Goal: Task Accomplishment & Management: Manage account settings

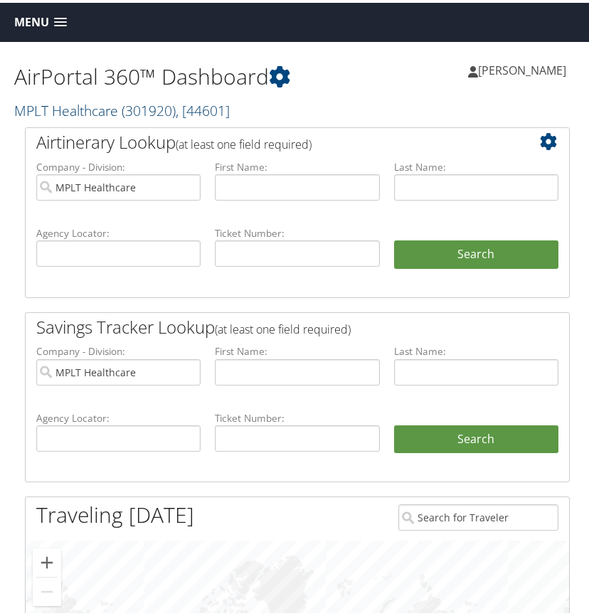
click at [110, 103] on link "MPLT Healthcare ( 301920 ) , [ 44601 ]" at bounding box center [122, 107] width 216 height 19
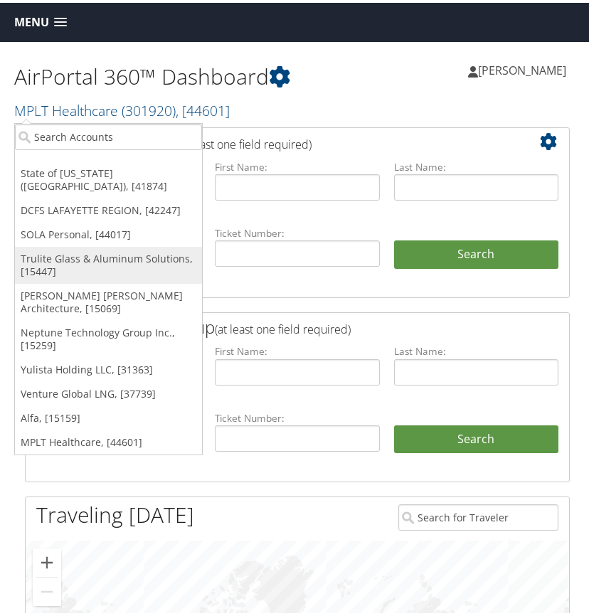
click at [56, 246] on link "Trulite Glass & Aluminum Solutions, [15447]" at bounding box center [108, 262] width 187 height 37
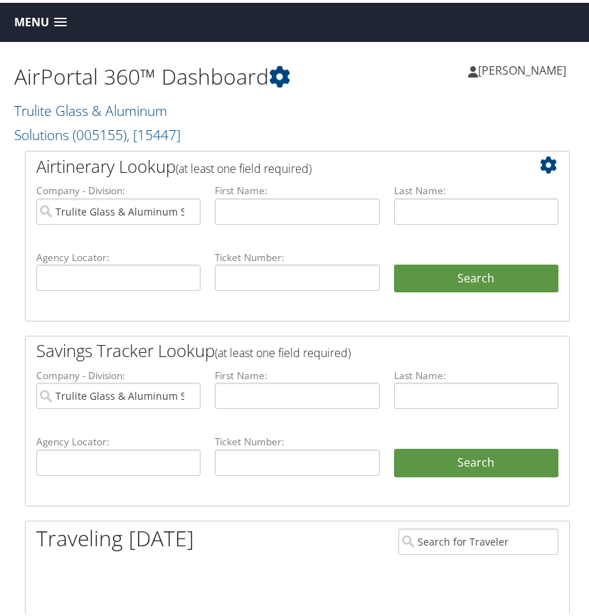
click at [61, 20] on span at bounding box center [60, 20] width 13 height 10
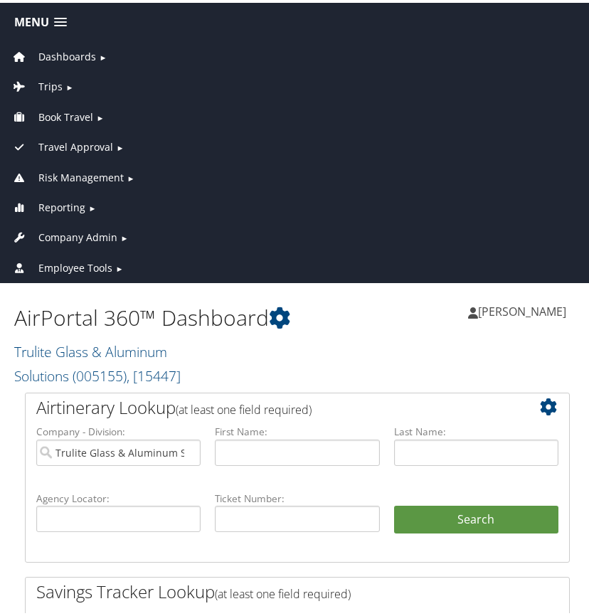
click at [81, 234] on span "Company Admin" at bounding box center [77, 235] width 79 height 16
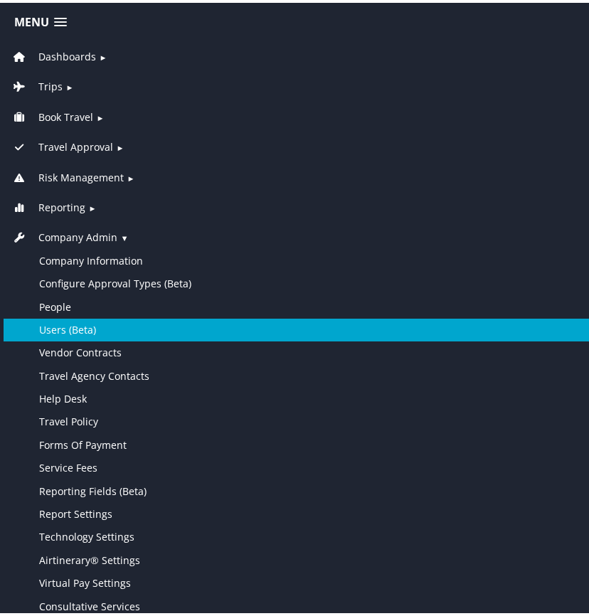
click at [68, 326] on link "Users (Beta)" at bounding box center [298, 327] width 588 height 23
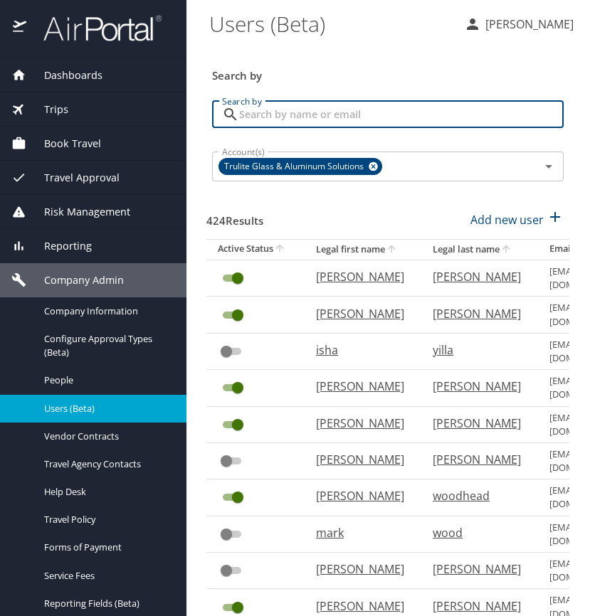
click at [253, 113] on input "Search by" at bounding box center [401, 114] width 325 height 27
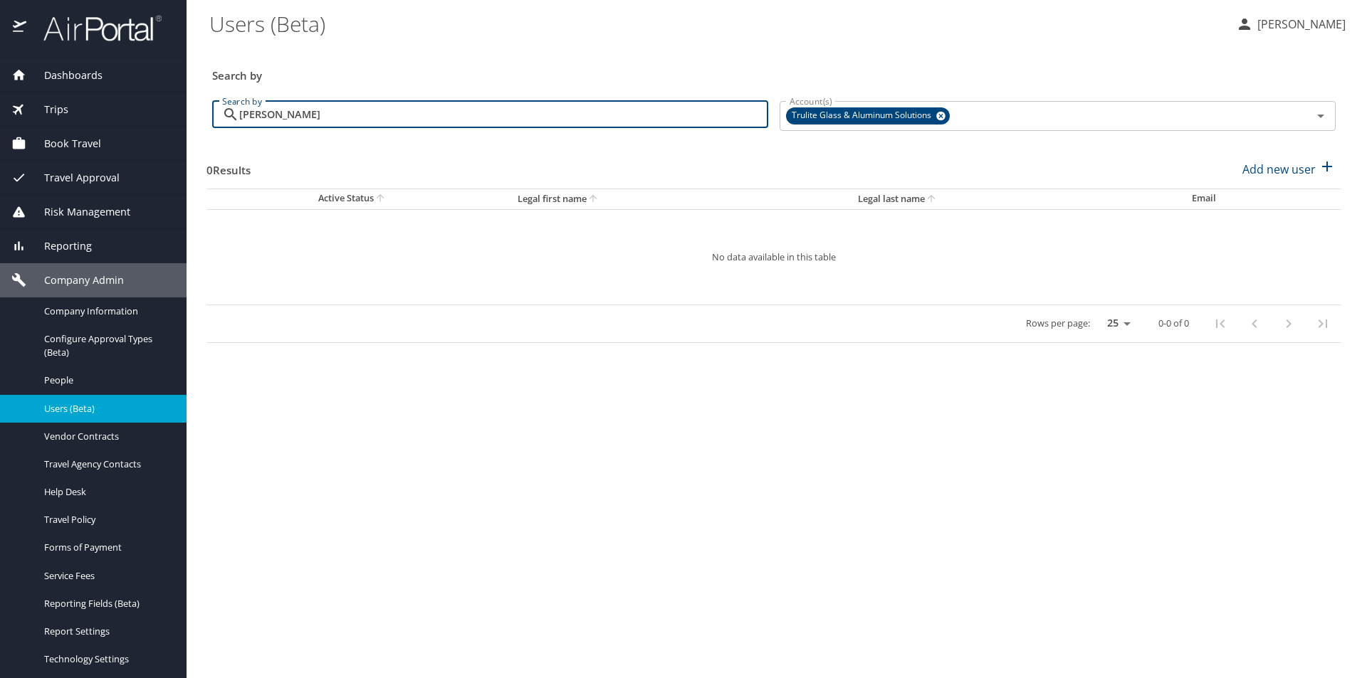
click at [298, 110] on input "hamilton" at bounding box center [503, 114] width 529 height 27
type input "h"
type input "hamilton"
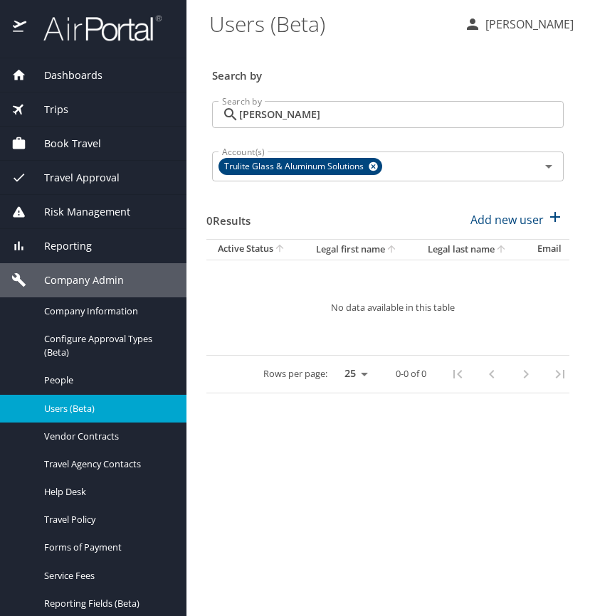
click at [116, 282] on span "Company Admin" at bounding box center [75, 281] width 98 height 16
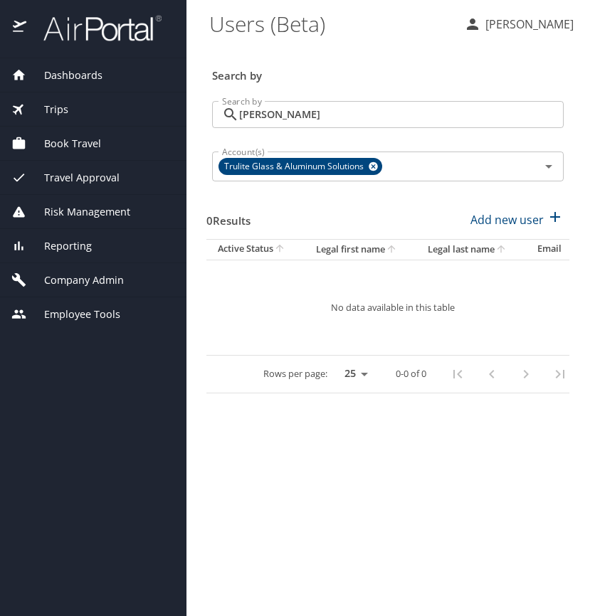
click at [117, 280] on span "Company Admin" at bounding box center [75, 281] width 98 height 16
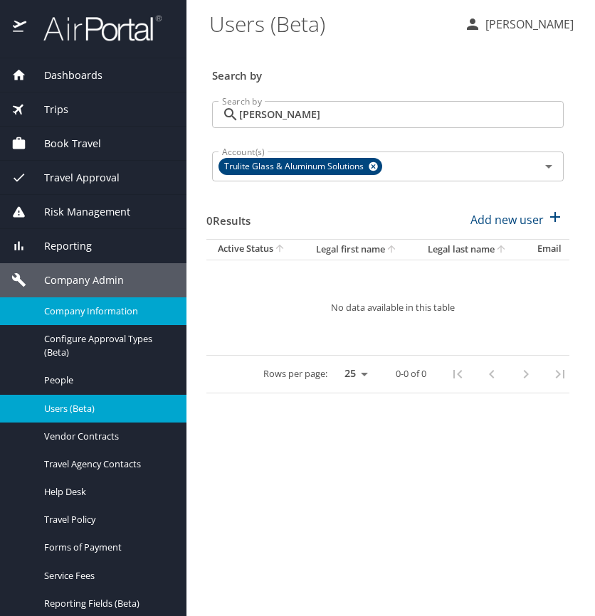
click at [107, 306] on span "Company Information" at bounding box center [106, 312] width 125 height 14
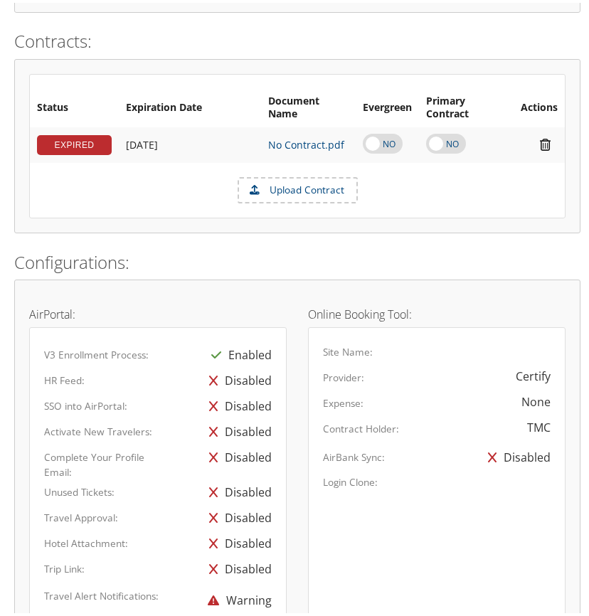
scroll to position [641, 0]
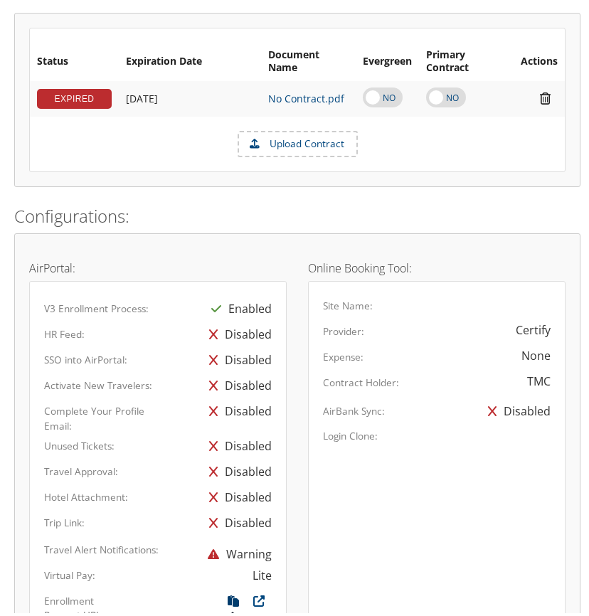
drag, startPoint x: 230, startPoint y: 597, endPoint x: 15, endPoint y: 544, distance: 221.3
click at [229, 597] on icon at bounding box center [234, 602] width 26 height 19
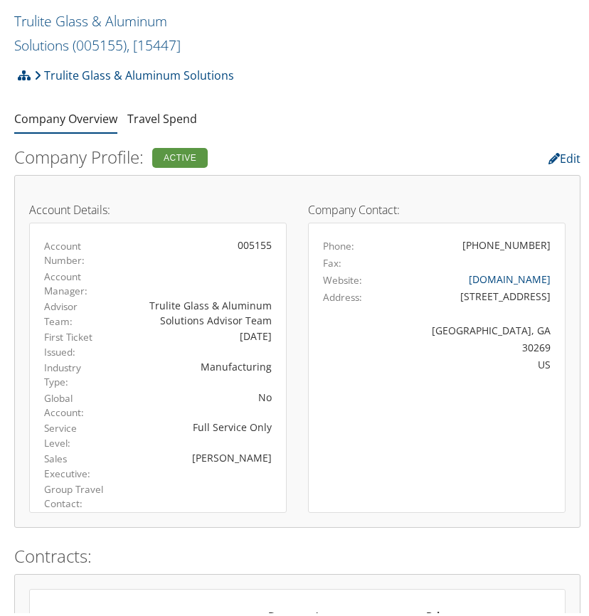
scroll to position [0, 0]
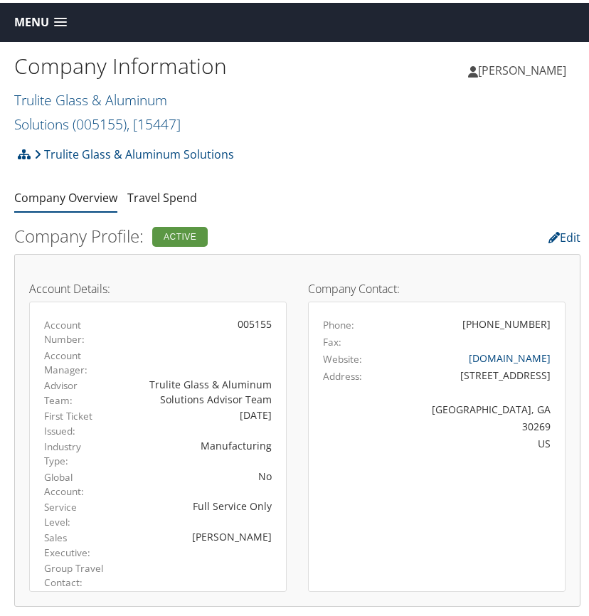
click at [61, 14] on link "Menu" at bounding box center [40, 19] width 67 height 23
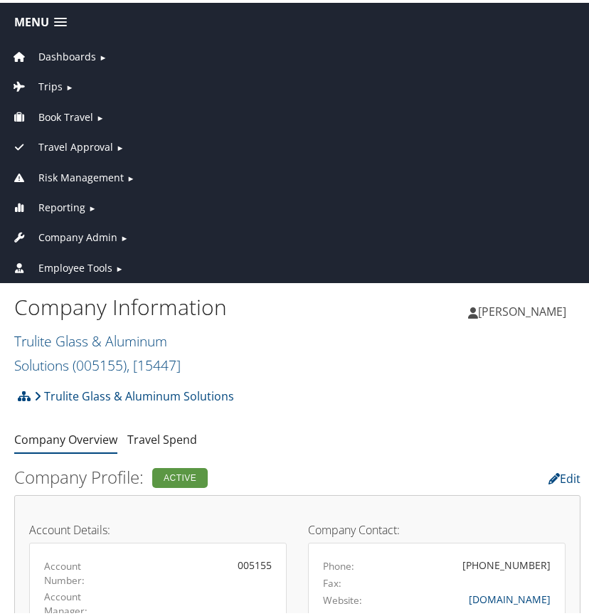
click at [71, 237] on span "Company Admin" at bounding box center [77, 235] width 79 height 16
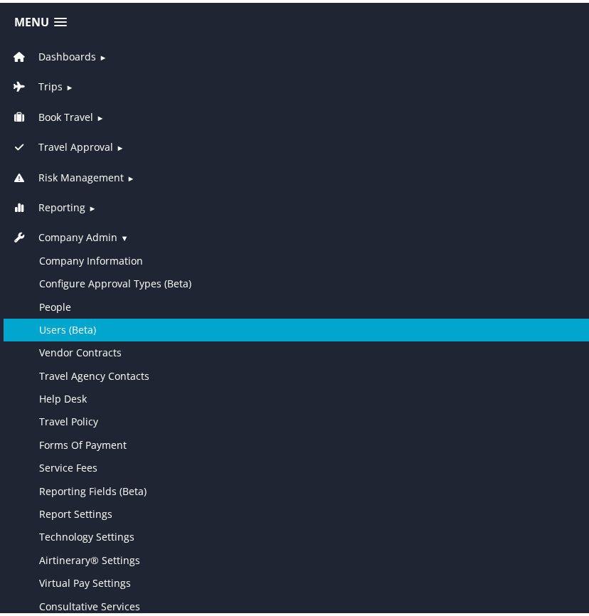
click at [86, 324] on link "Users (Beta)" at bounding box center [298, 327] width 588 height 23
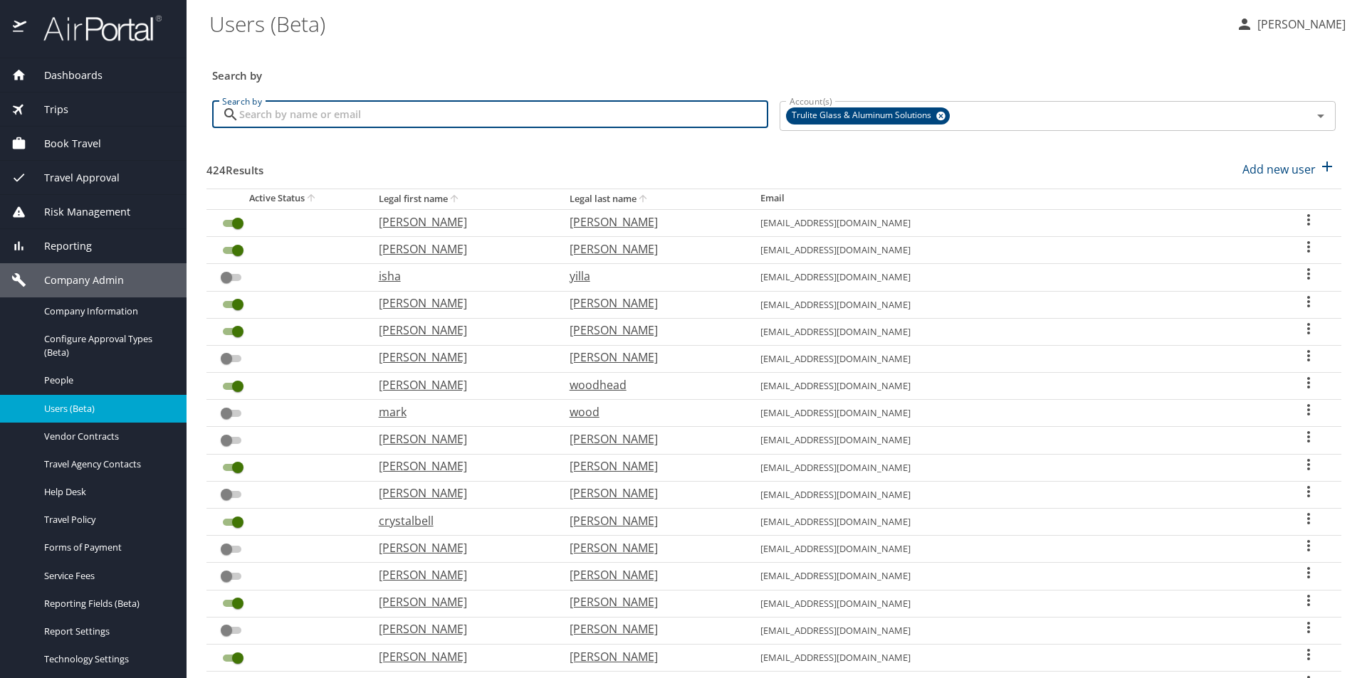
click at [594, 114] on input "Search by" at bounding box center [503, 114] width 529 height 27
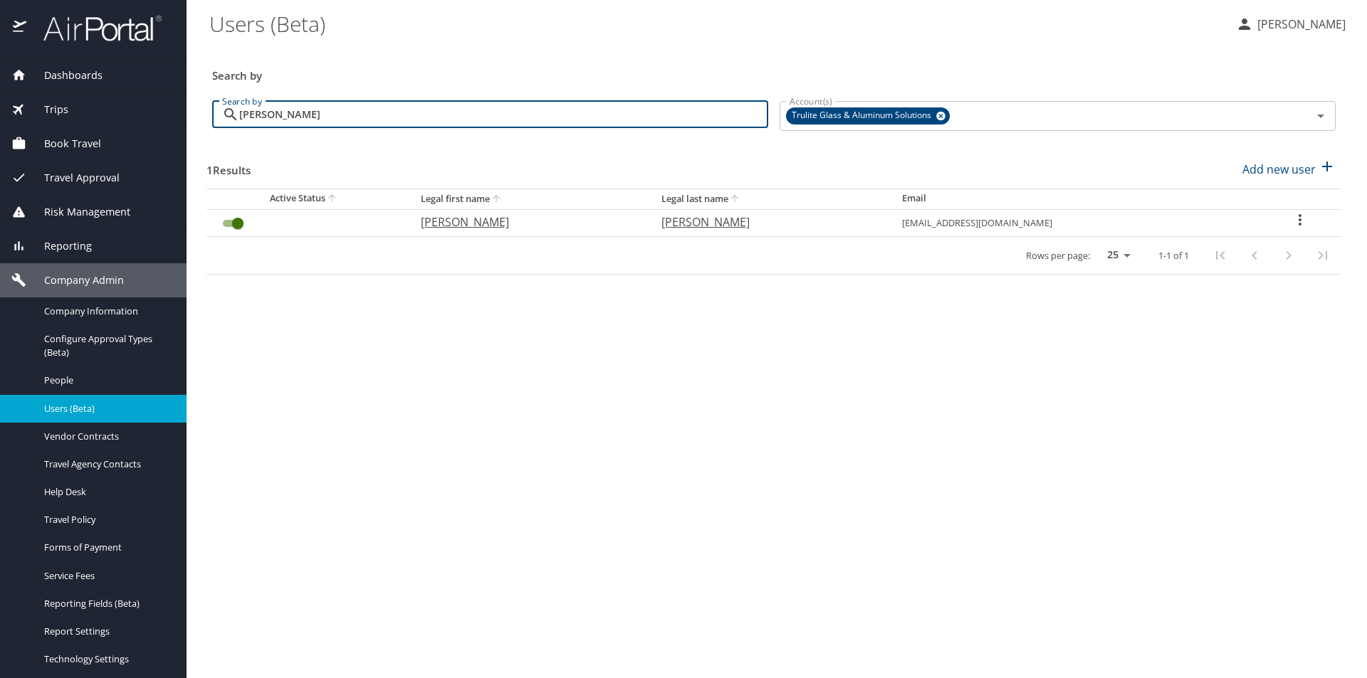
type input "clontz"
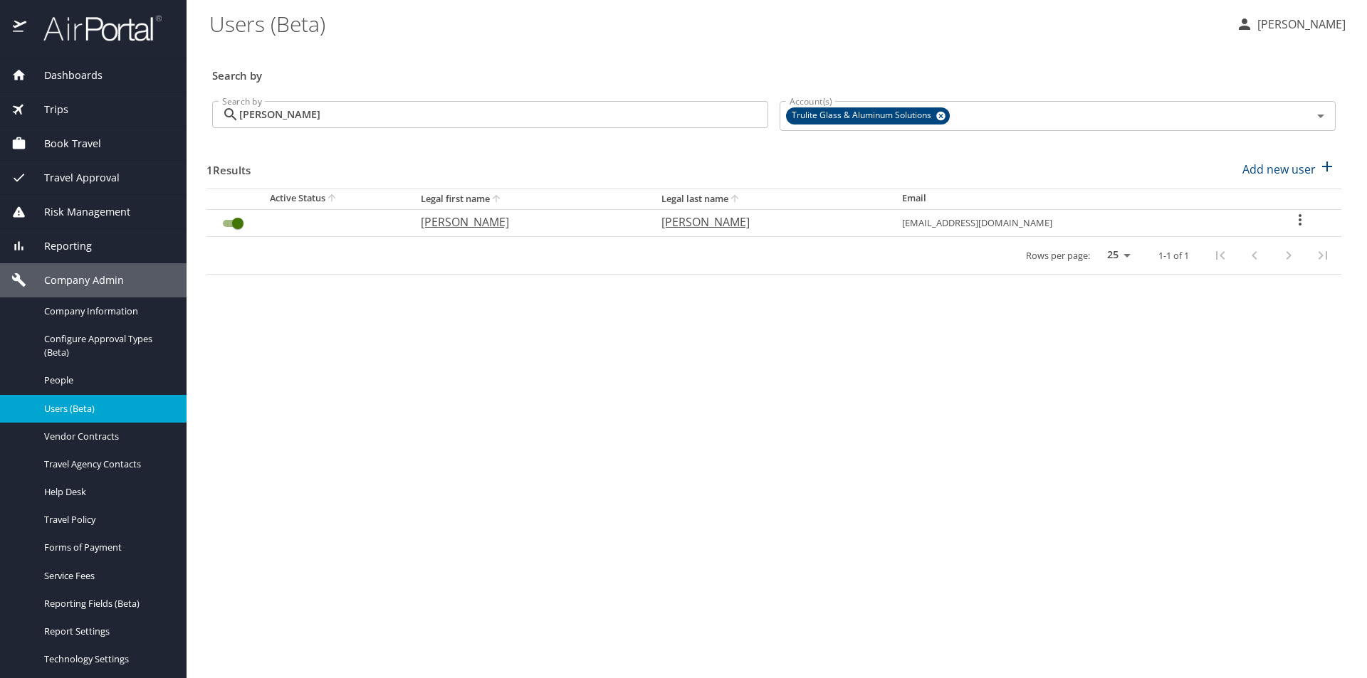
click at [594, 223] on icon "User Search Table" at bounding box center [1299, 219] width 17 height 17
click at [594, 224] on li "View profile" at bounding box center [1254, 222] width 206 height 26
select select "US"
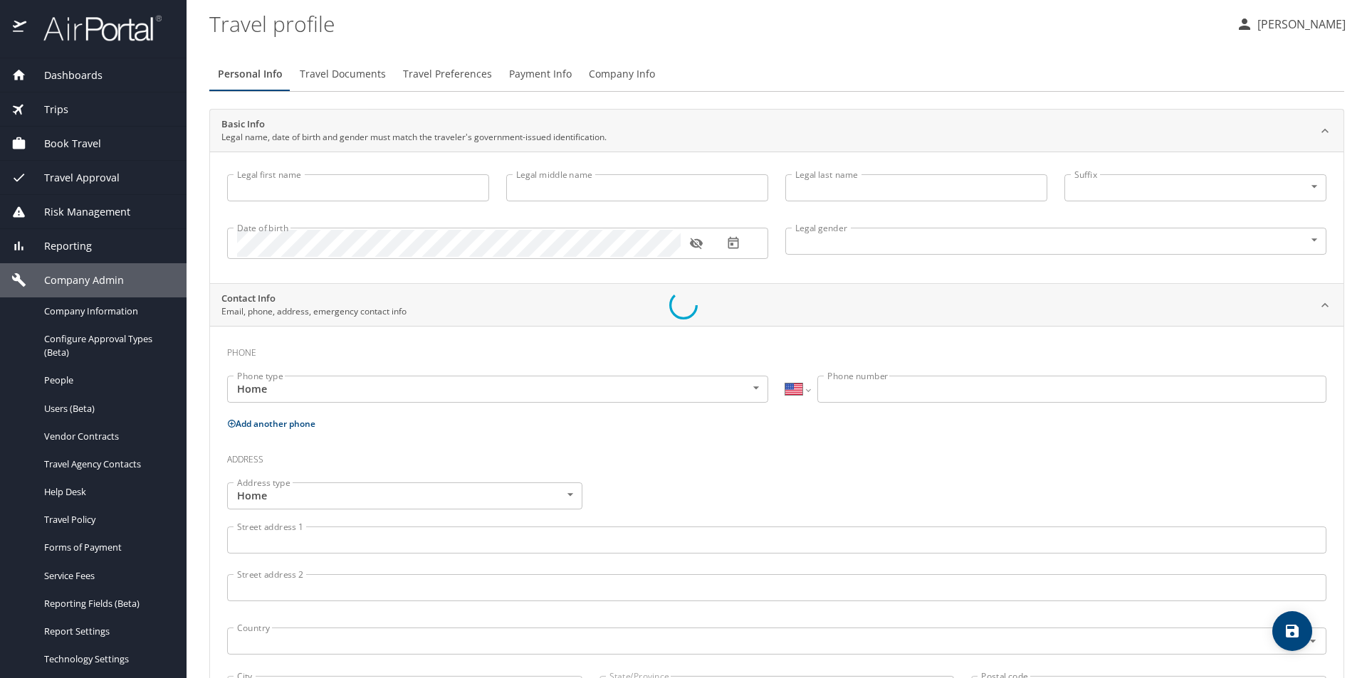
type input "michael"
type input "r"
type input "clontz"
type input "Male"
select select "MM"
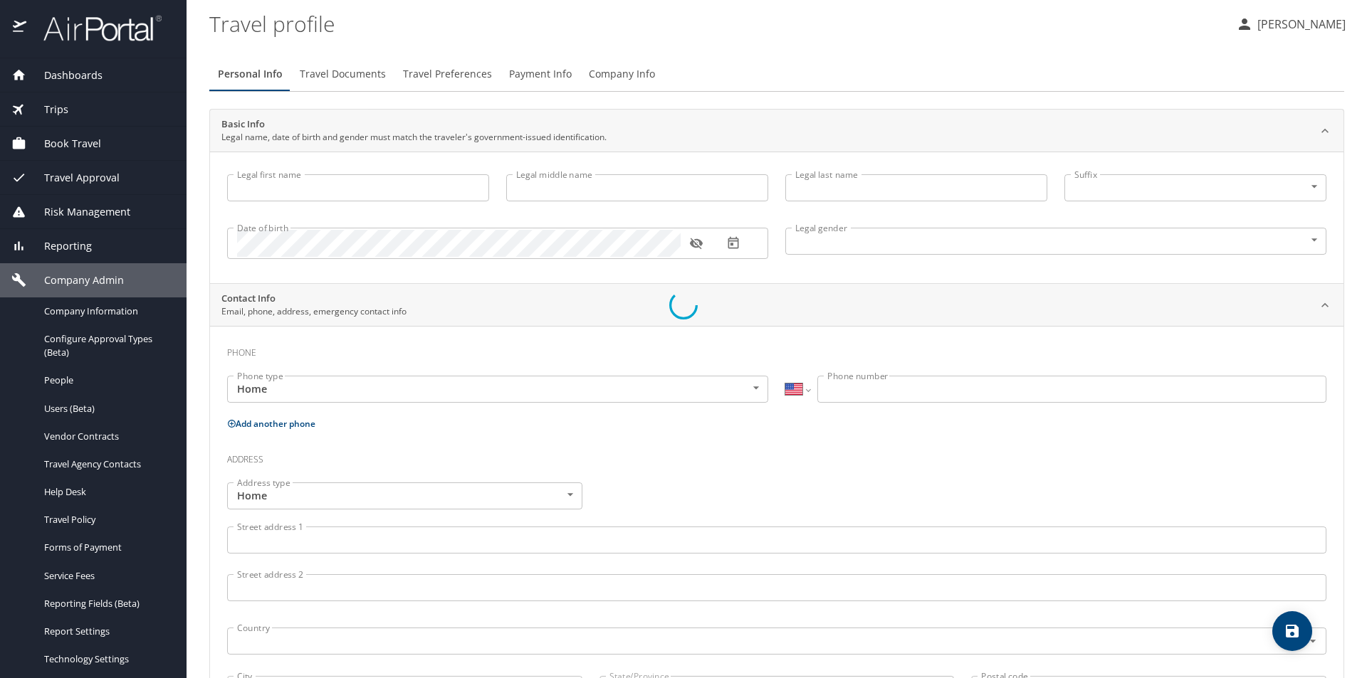
select select "MM"
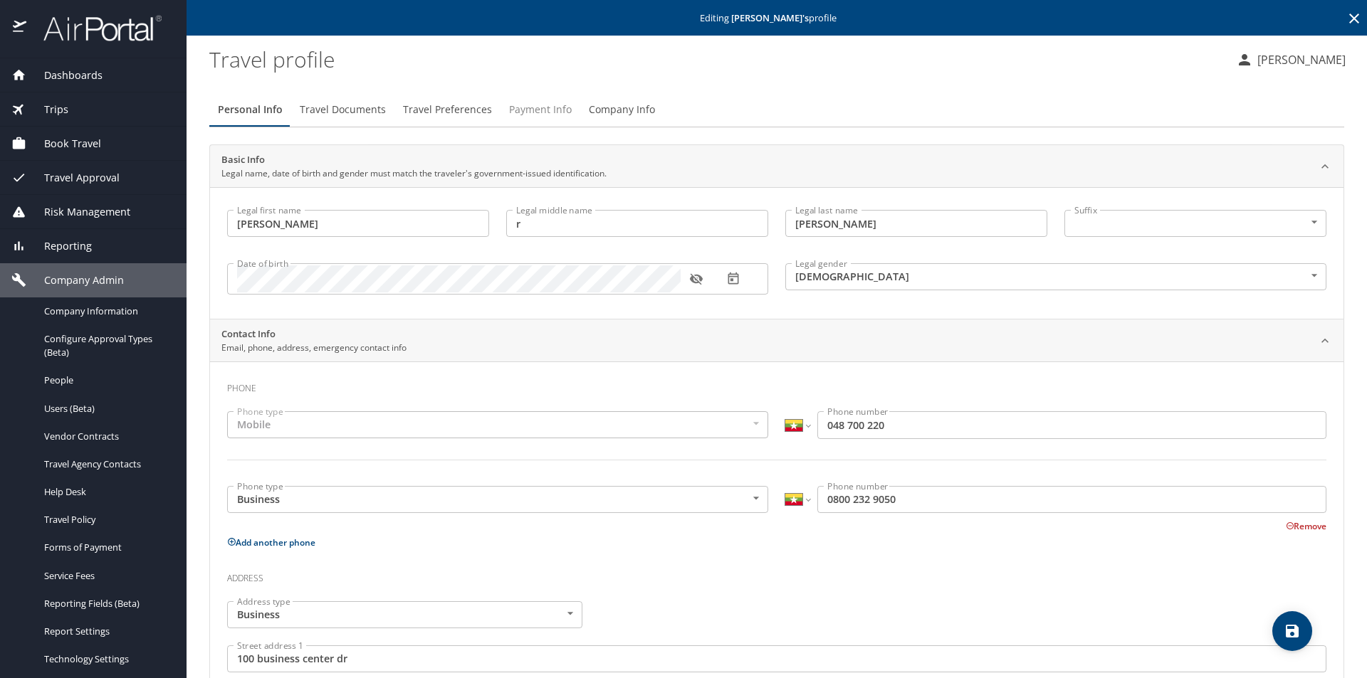
click at [522, 110] on span "Payment Info" at bounding box center [540, 110] width 63 height 18
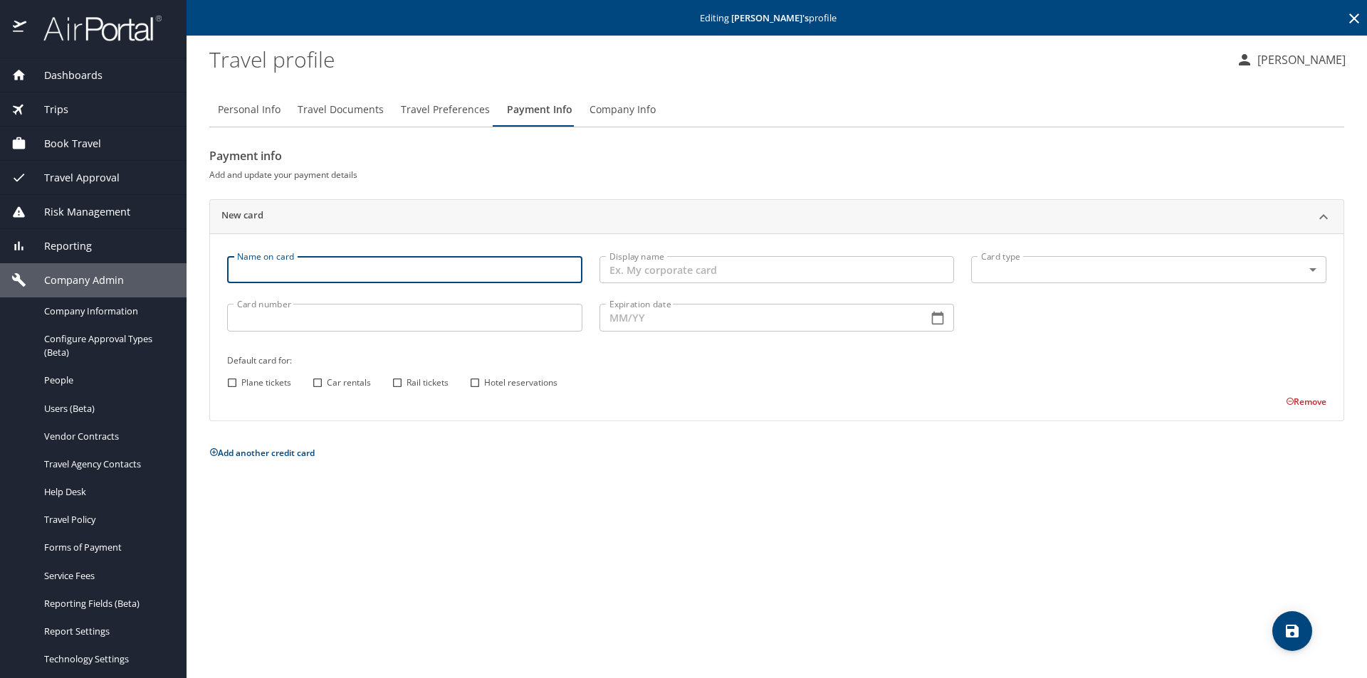
click at [343, 272] on input "Name on card" at bounding box center [404, 269] width 355 height 27
type input "Michale Clontz"
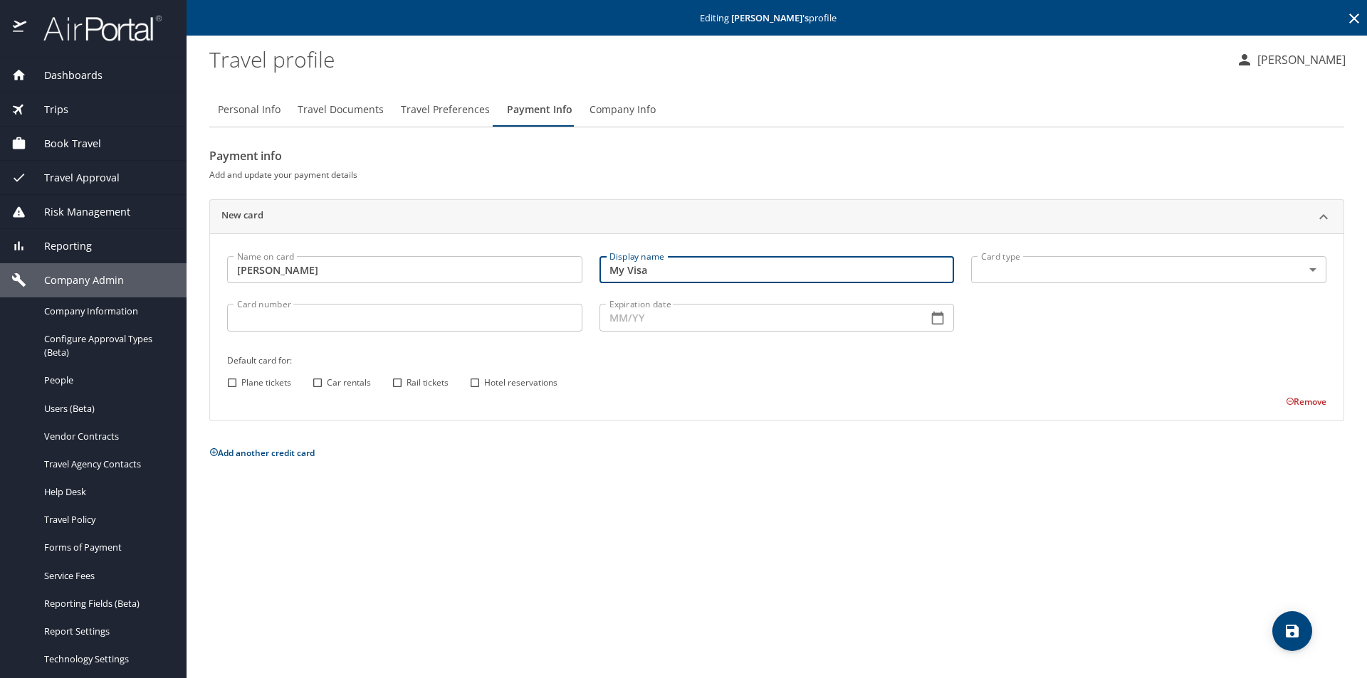
type input "My Visa"
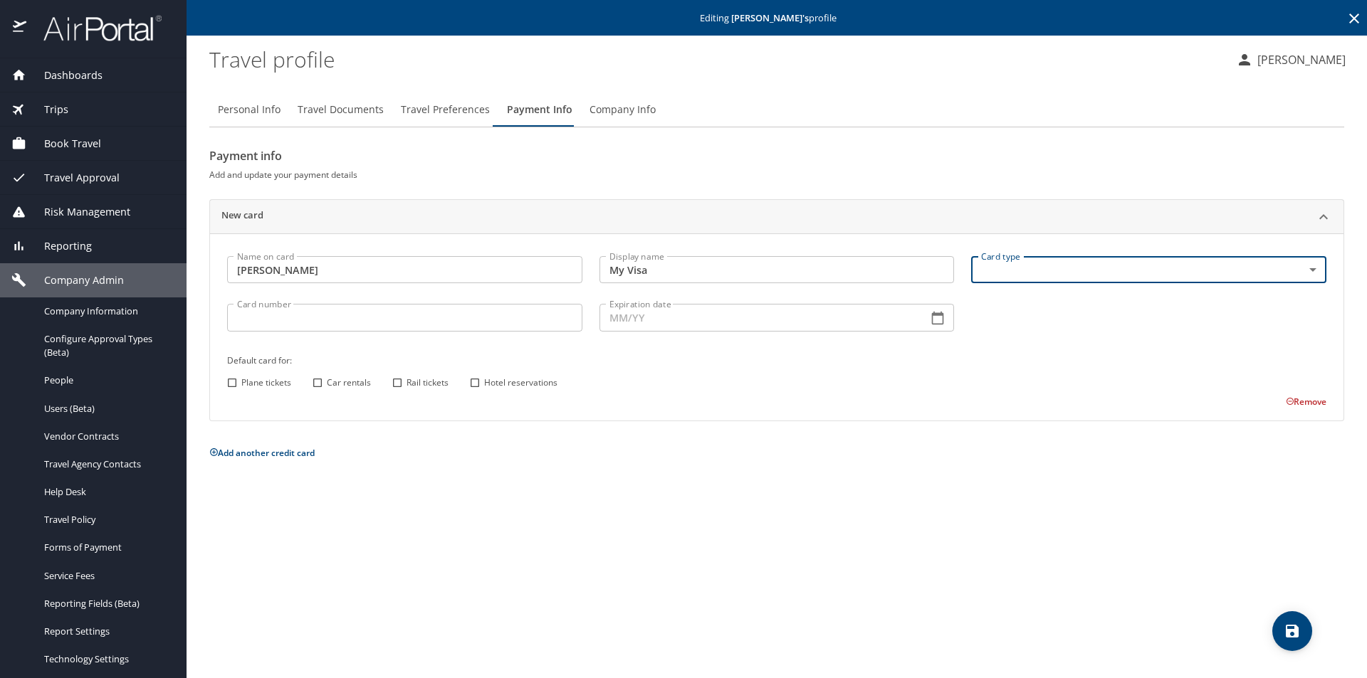
click at [594, 273] on body "Dashboards AirPortal 360™ Manager AirPortal 360™ Agent My Travel Dashboard Trip…" at bounding box center [683, 339] width 1367 height 678
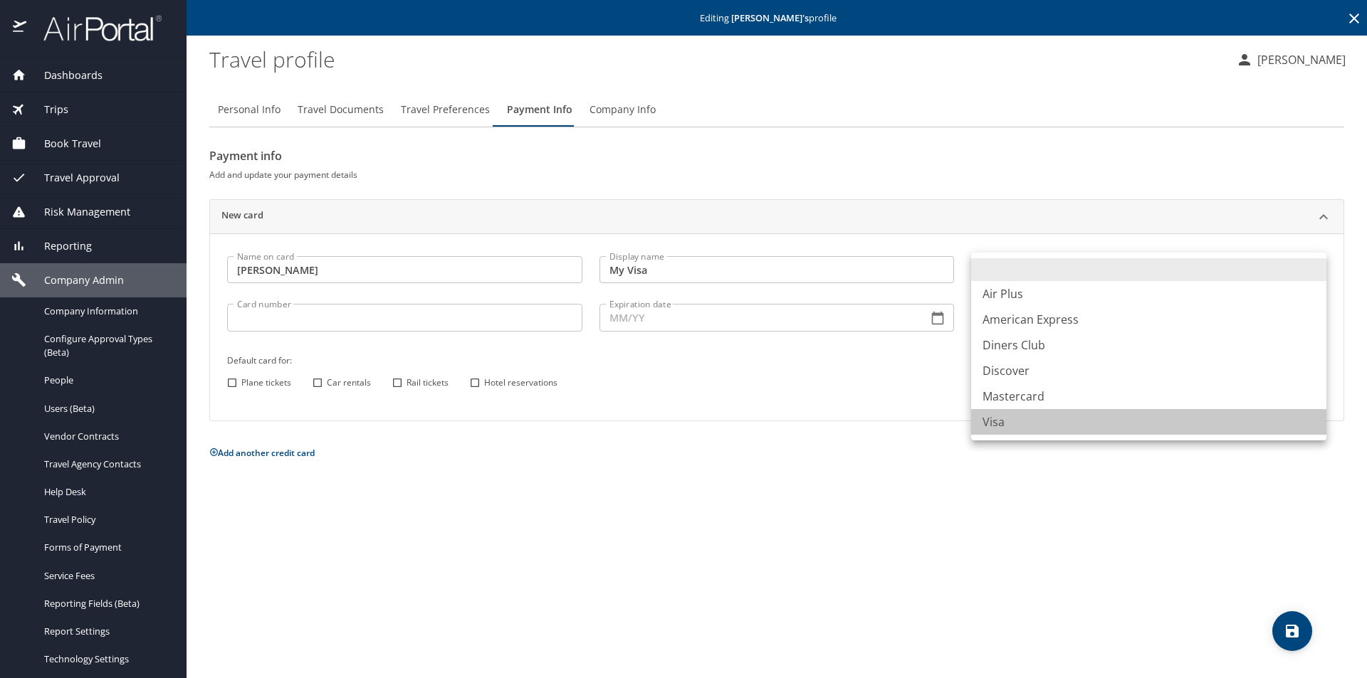
drag, startPoint x: 998, startPoint y: 422, endPoint x: 965, endPoint y: 423, distance: 32.8
click at [594, 423] on li "Visa" at bounding box center [1148, 422] width 355 height 26
type input "VI"
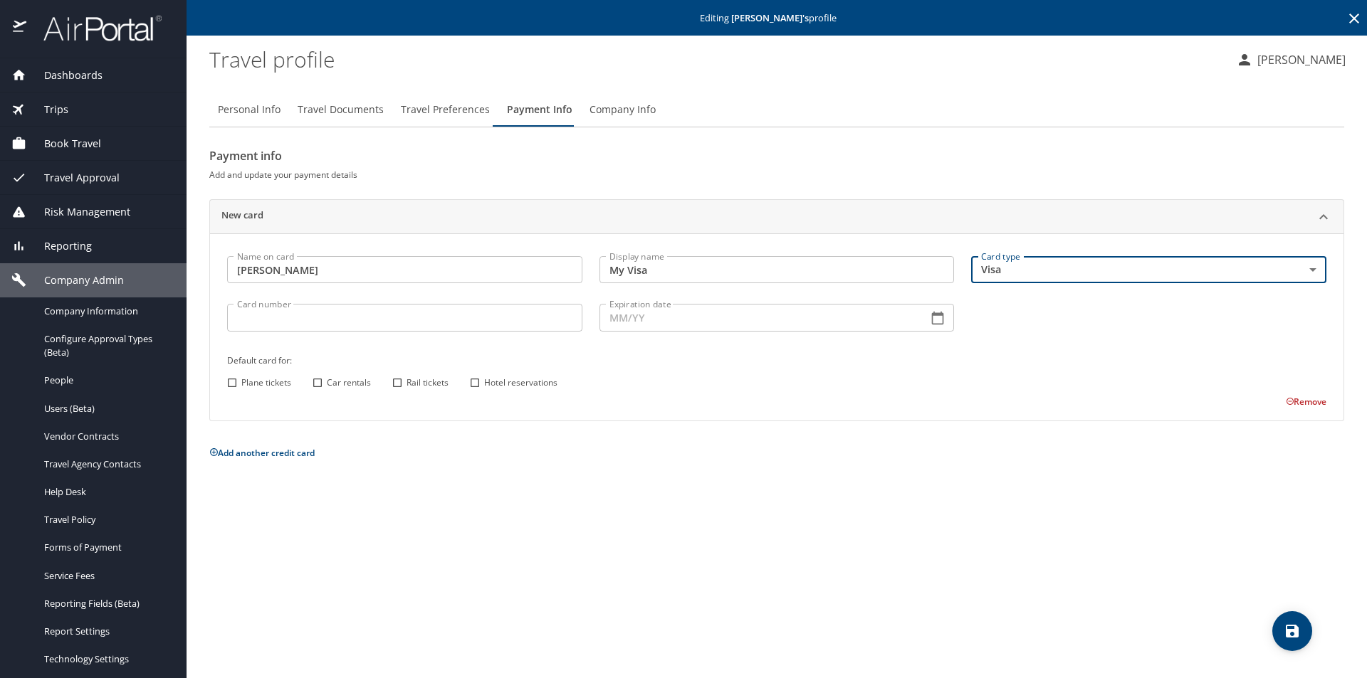
click at [483, 327] on input "Card number" at bounding box center [404, 317] width 355 height 27
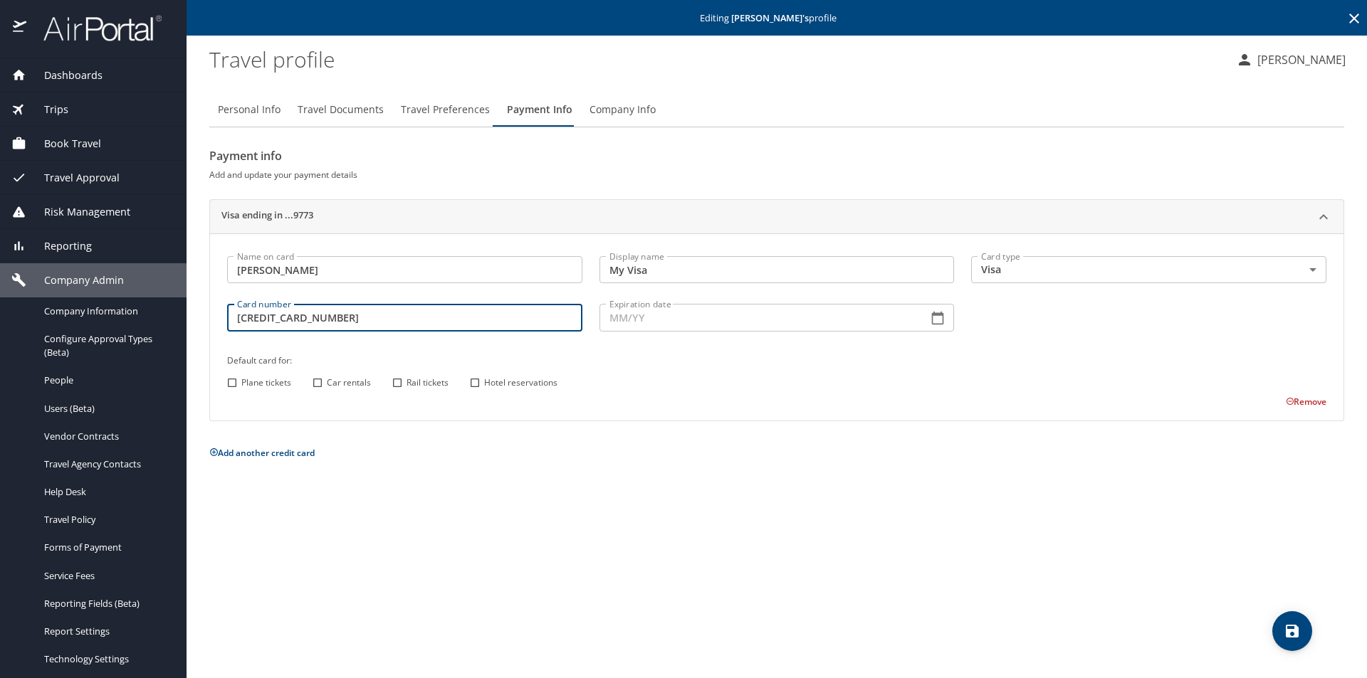
type input "4808012909589773"
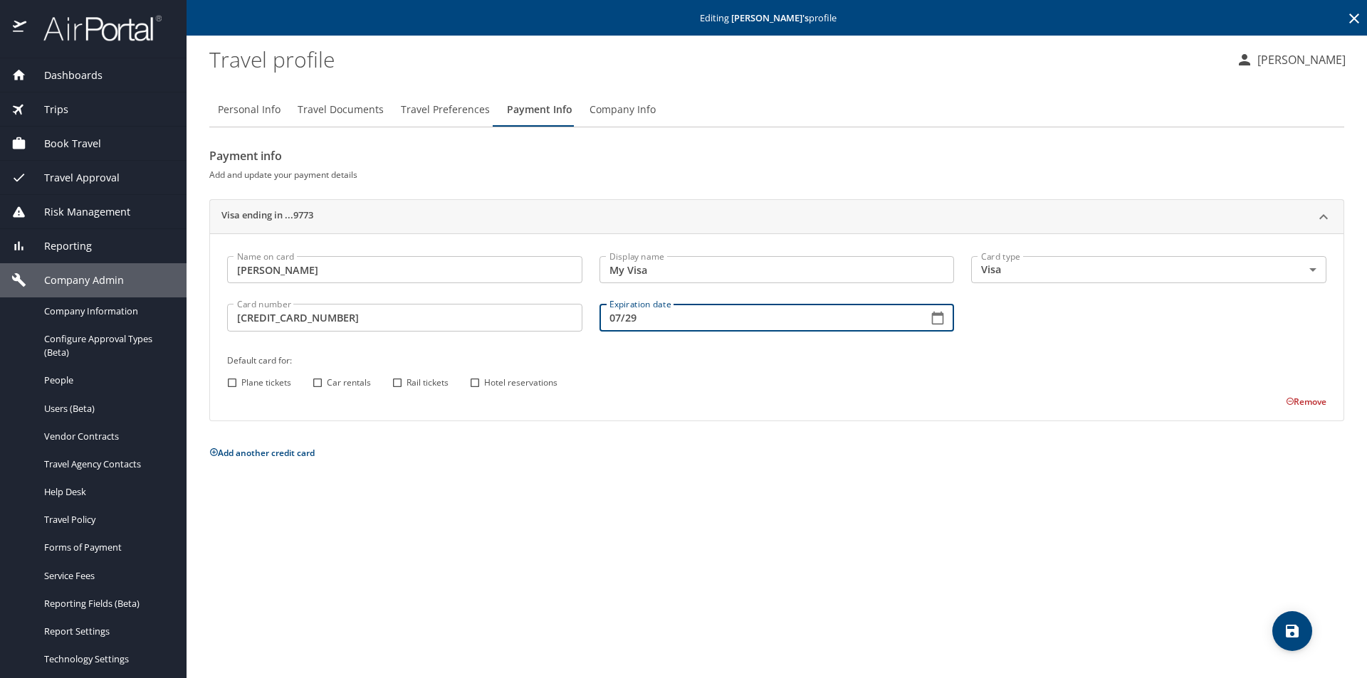
type input "07/29"
click at [233, 384] on input "Plane tickets" at bounding box center [232, 383] width 19 height 19
checkbox input "true"
click at [318, 381] on input "Car rentals" at bounding box center [317, 383] width 19 height 19
checkbox input "true"
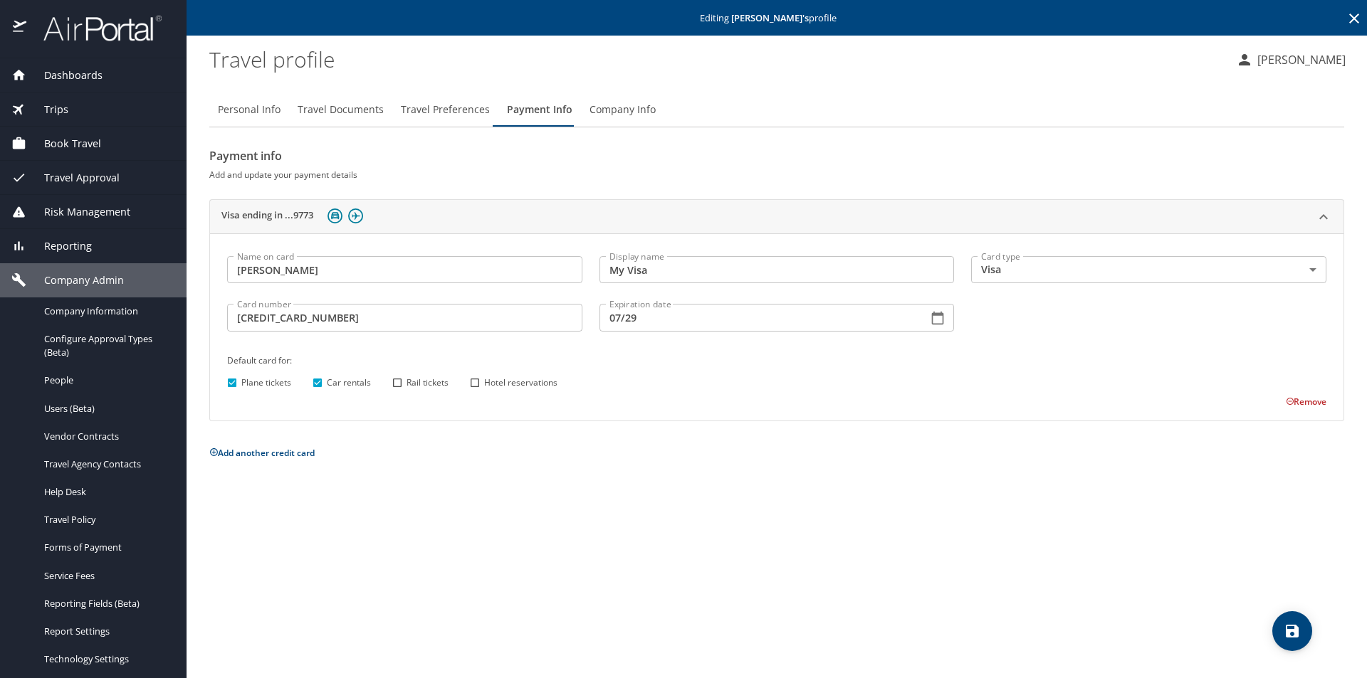
click at [474, 382] on input "Hotel reservations" at bounding box center [475, 383] width 19 height 19
checkbox input "true"
click at [594, 319] on input "07/29" at bounding box center [757, 317] width 317 height 27
type input "07/27"
click at [594, 616] on icon "save" at bounding box center [1291, 631] width 17 height 17
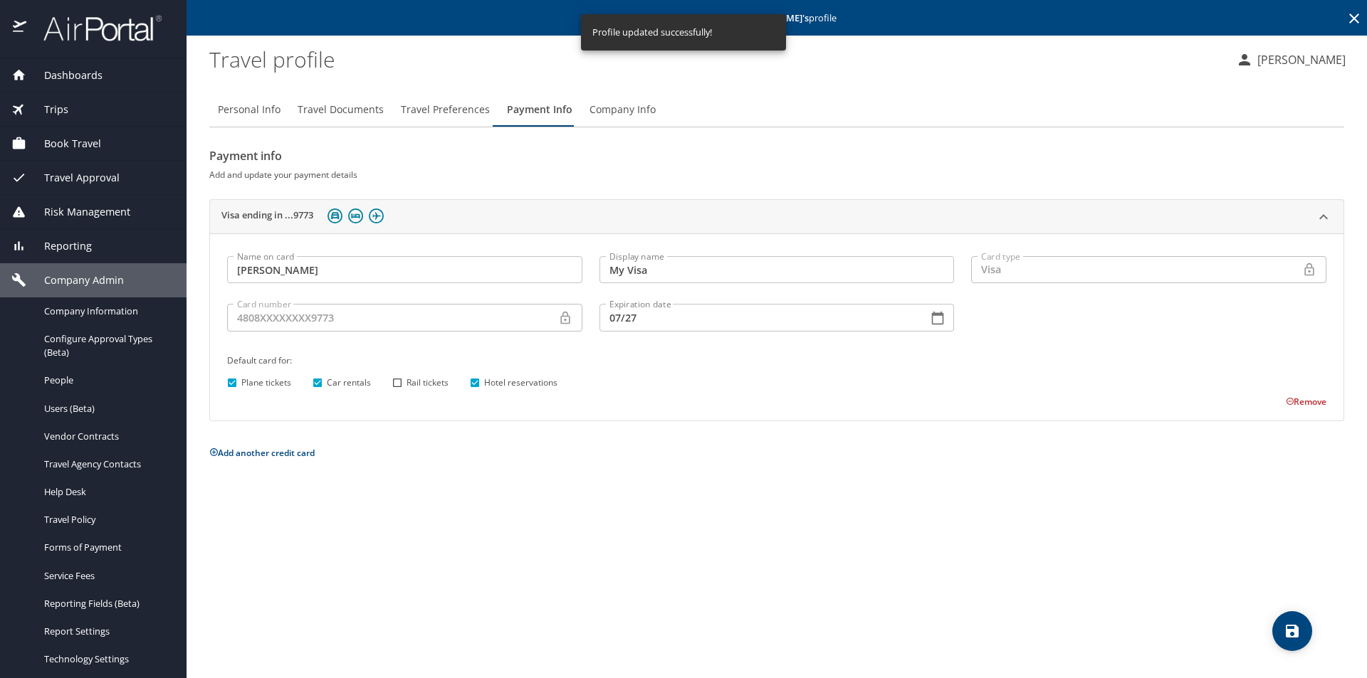
click at [78, 73] on span "Dashboards" at bounding box center [64, 76] width 76 height 16
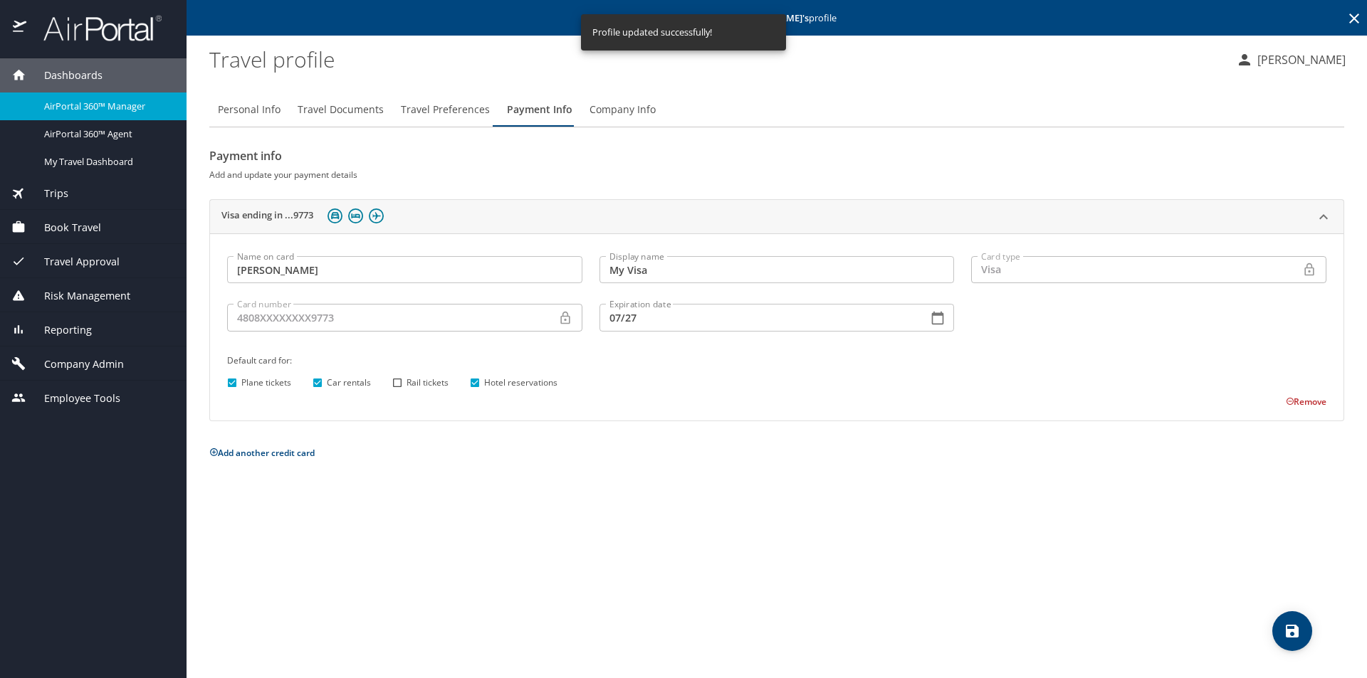
drag, startPoint x: 103, startPoint y: 131, endPoint x: 396, endPoint y: 68, distance: 299.9
click at [104, 130] on span "AirPortal 360™ Agent" at bounding box center [106, 134] width 125 height 14
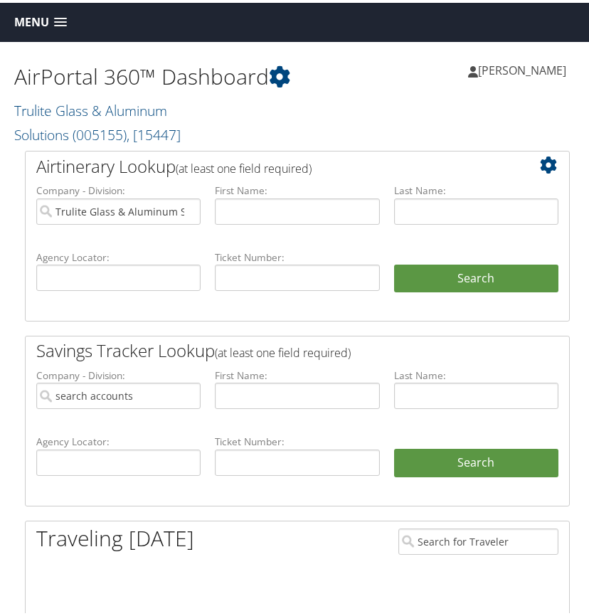
type input "Trulite Glass & Aluminum Solutions"
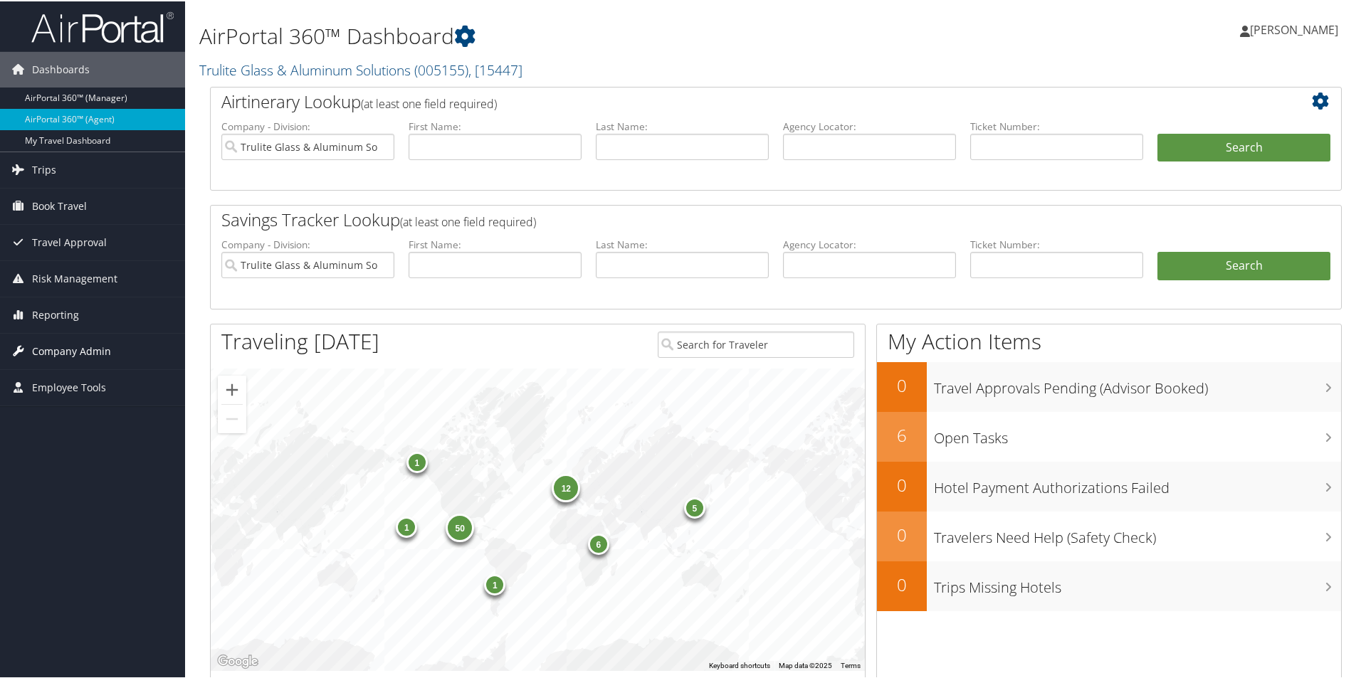
click at [85, 354] on span "Company Admin" at bounding box center [71, 350] width 79 height 36
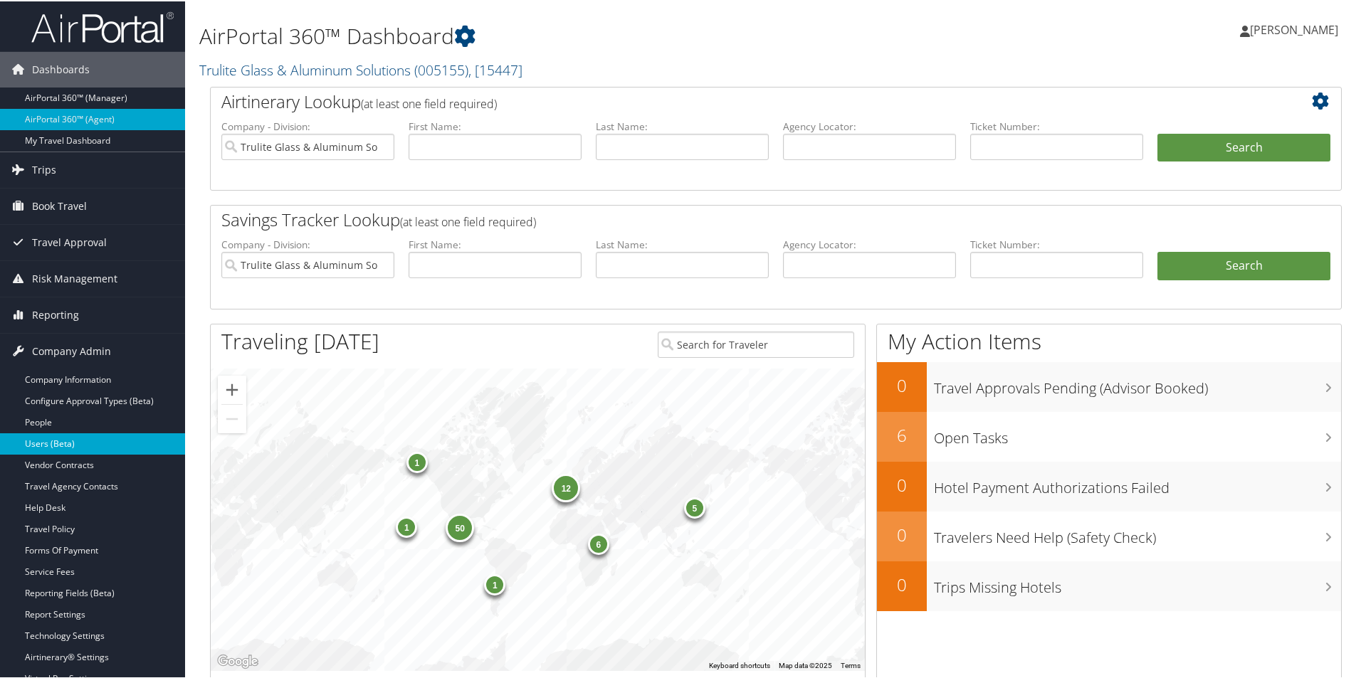
click at [61, 445] on link "Users (Beta)" at bounding box center [92, 442] width 185 height 21
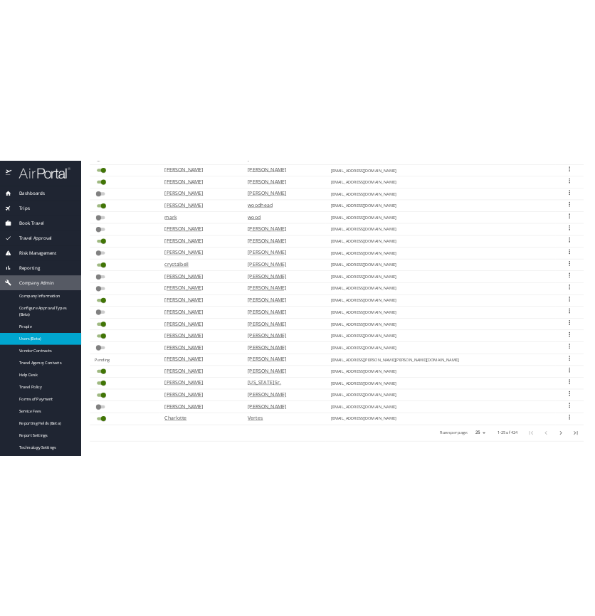
scroll to position [285, 0]
